Goal: Information Seeking & Learning: Learn about a topic

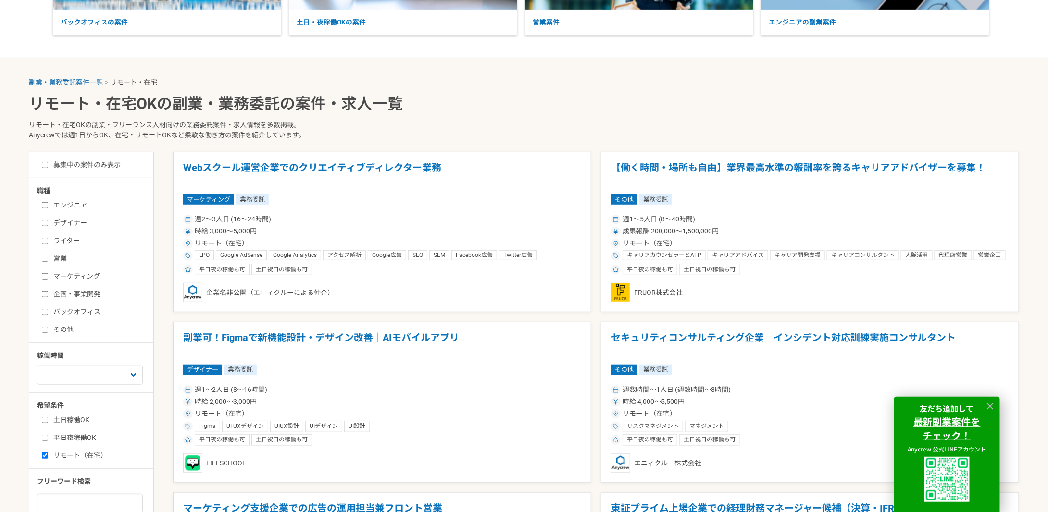
scroll to position [192, 0]
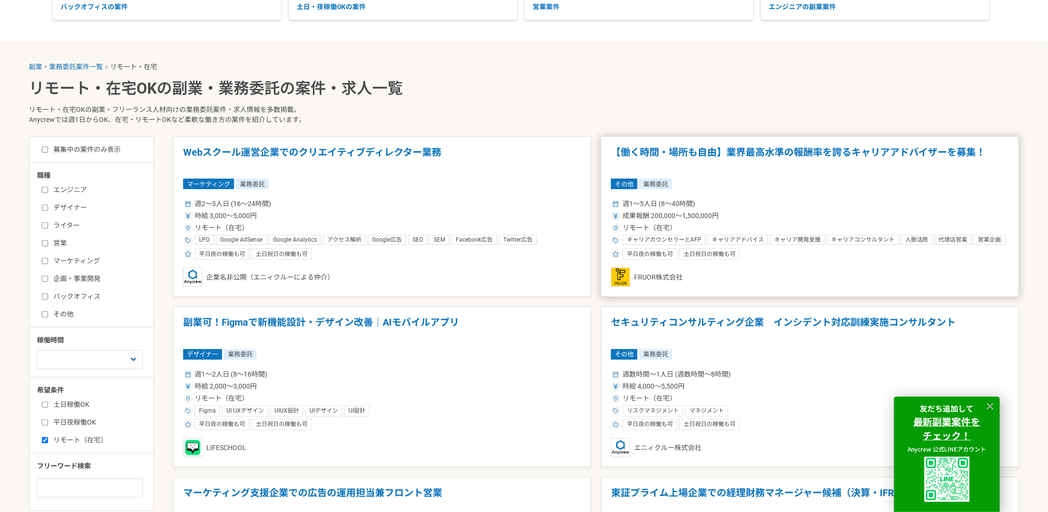
click at [723, 176] on article "【働く時間・場所も自由】業界最高水準の報酬率を誇るキャリアアドバイザーを募集！ その他 業務委託 週1〜5人日 (8〜40時間) 成果報酬 200,000〜1…" at bounding box center [810, 216] width 418 height 161
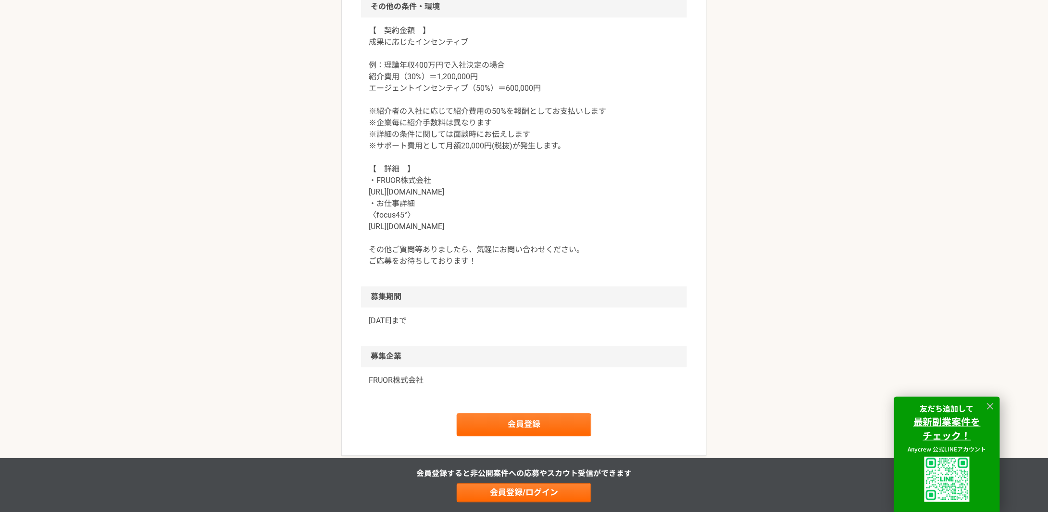
scroll to position [897, 0]
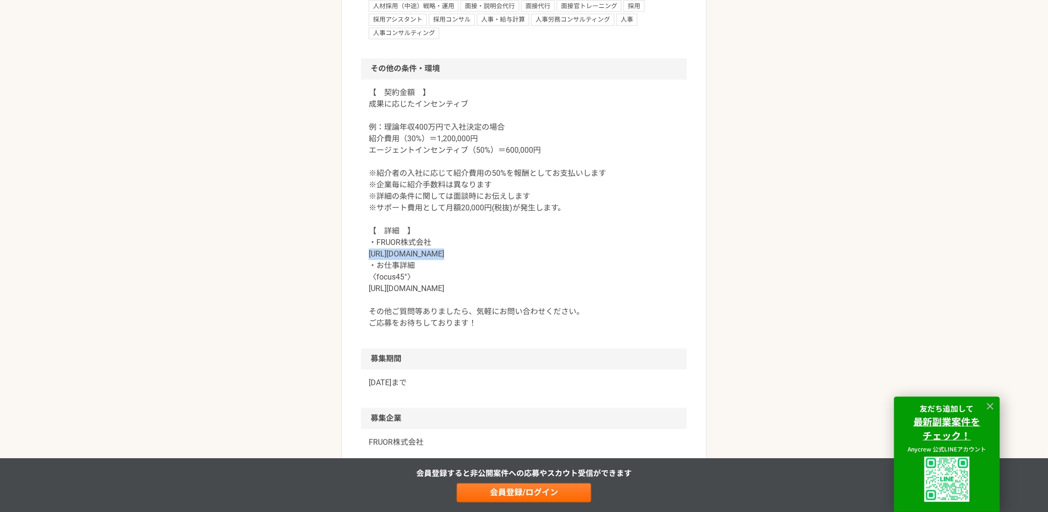
drag, startPoint x: 450, startPoint y: 252, endPoint x: 363, endPoint y: 255, distance: 86.5
click at [363, 255] on div "【　契約金額　】 成果に応じたインセンティブ 例：理論年収400万円で入社決定の場合 紹介費用（30%）＝1,200,000円 エージェントインセンティブ（5…" at bounding box center [524, 214] width 326 height 269
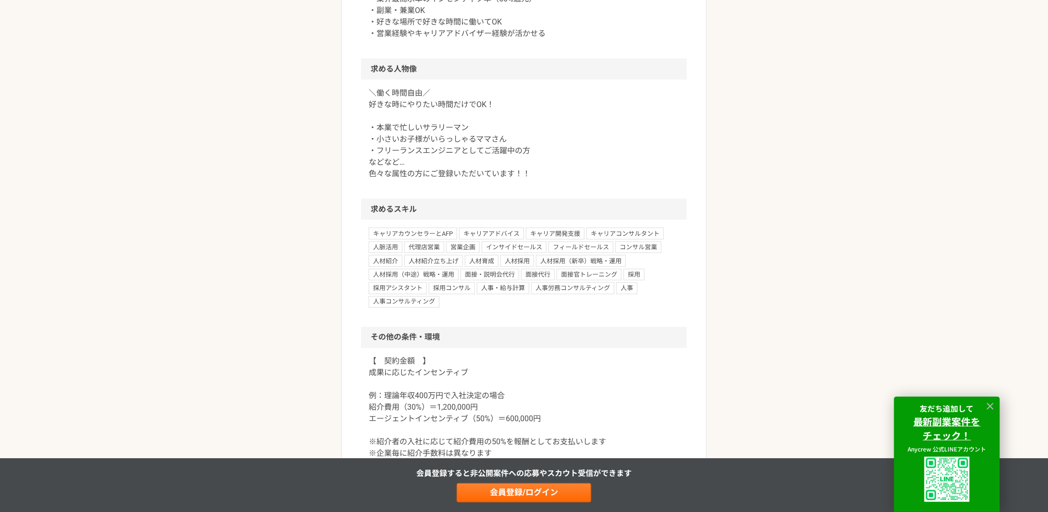
scroll to position [448, 0]
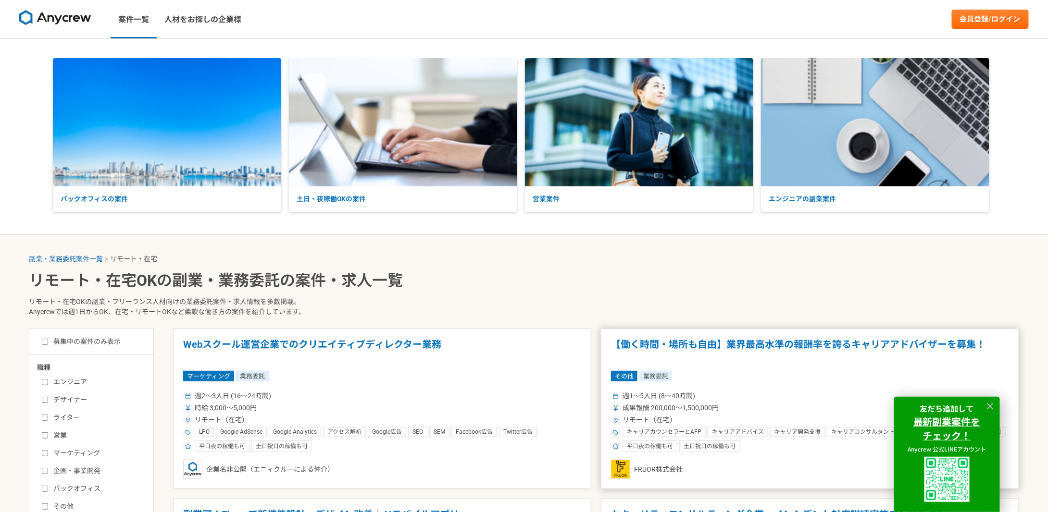
click at [780, 375] on div "その他 業務委託" at bounding box center [810, 376] width 398 height 11
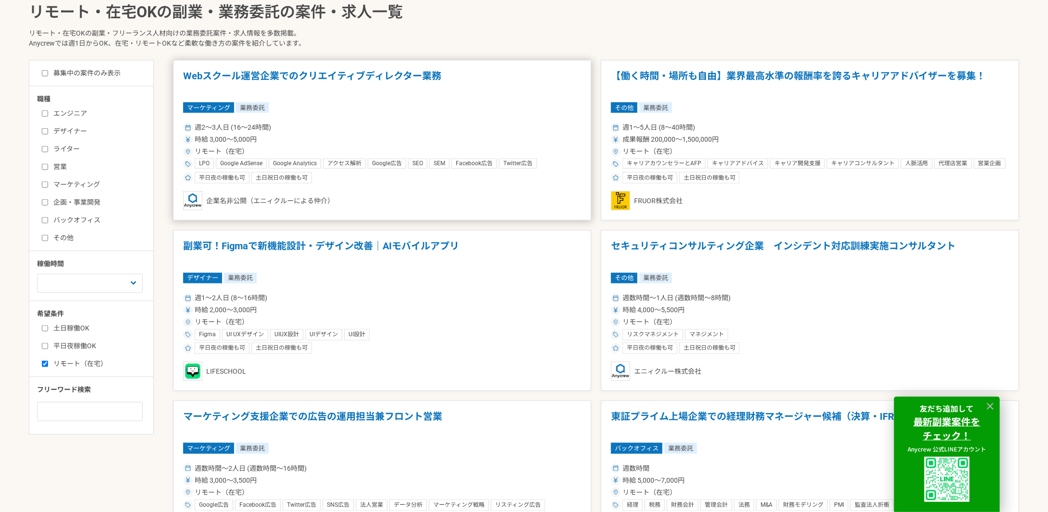
scroll to position [256, 0]
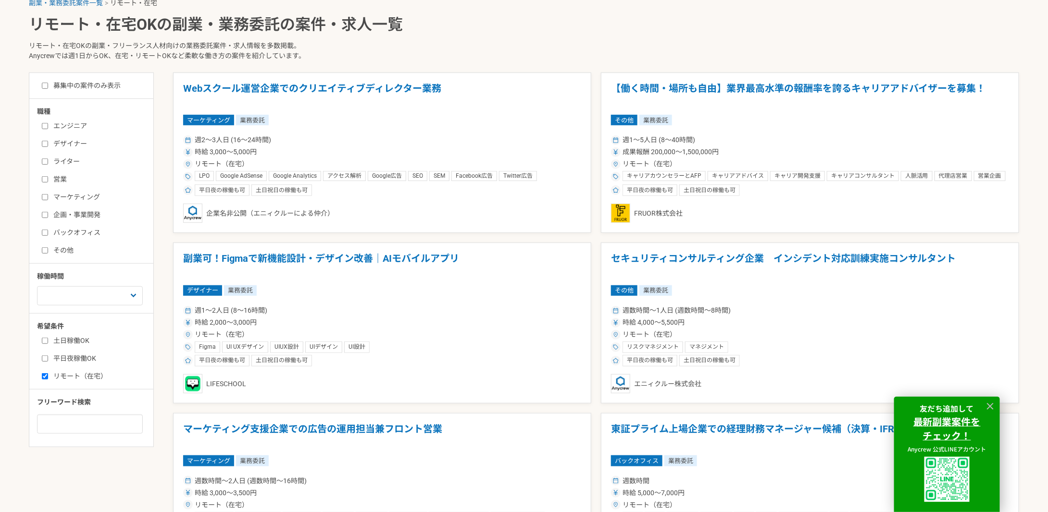
click at [71, 231] on label "バックオフィス" at bounding box center [97, 233] width 111 height 10
click at [48, 231] on input "バックオフィス" at bounding box center [45, 233] width 6 height 6
checkbox input "true"
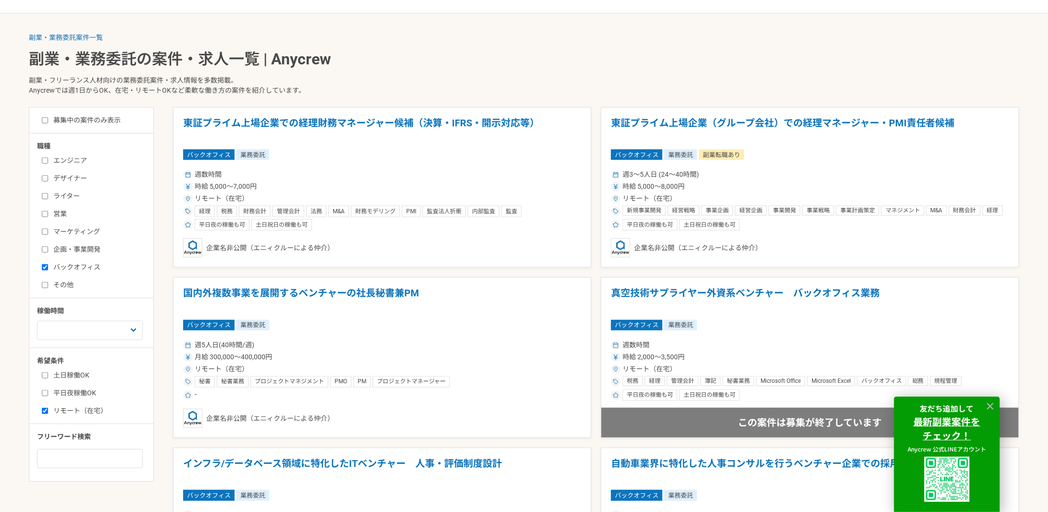
scroll to position [256, 0]
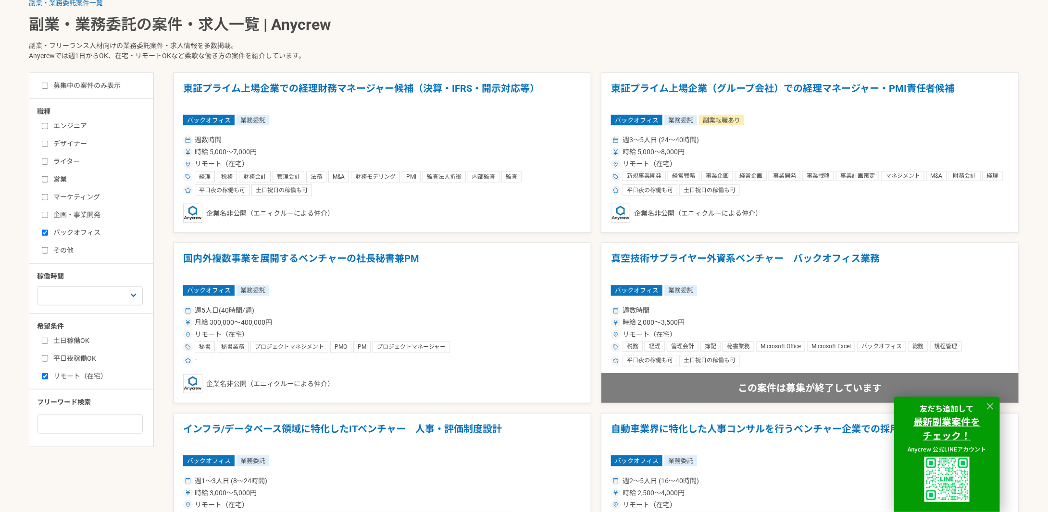
click at [83, 86] on label "募集中の案件のみ表示" at bounding box center [81, 86] width 79 height 10
click at [48, 86] on input "募集中の案件のみ表示" at bounding box center [45, 86] width 6 height 6
checkbox input "true"
